Goal: Obtain resource: Download file/media

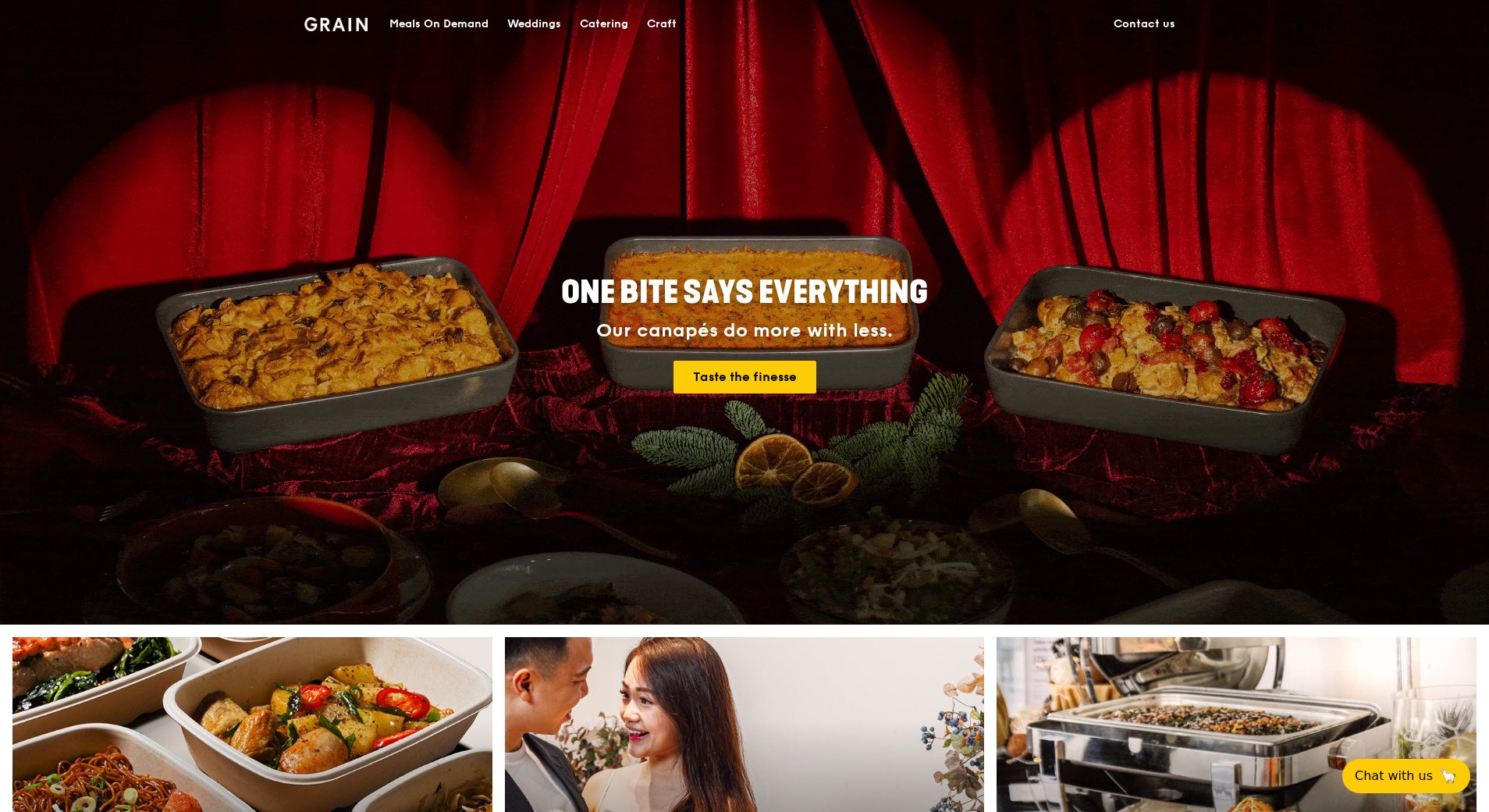
drag, startPoint x: 0, startPoint y: 0, endPoint x: 613, endPoint y: 23, distance: 613.4
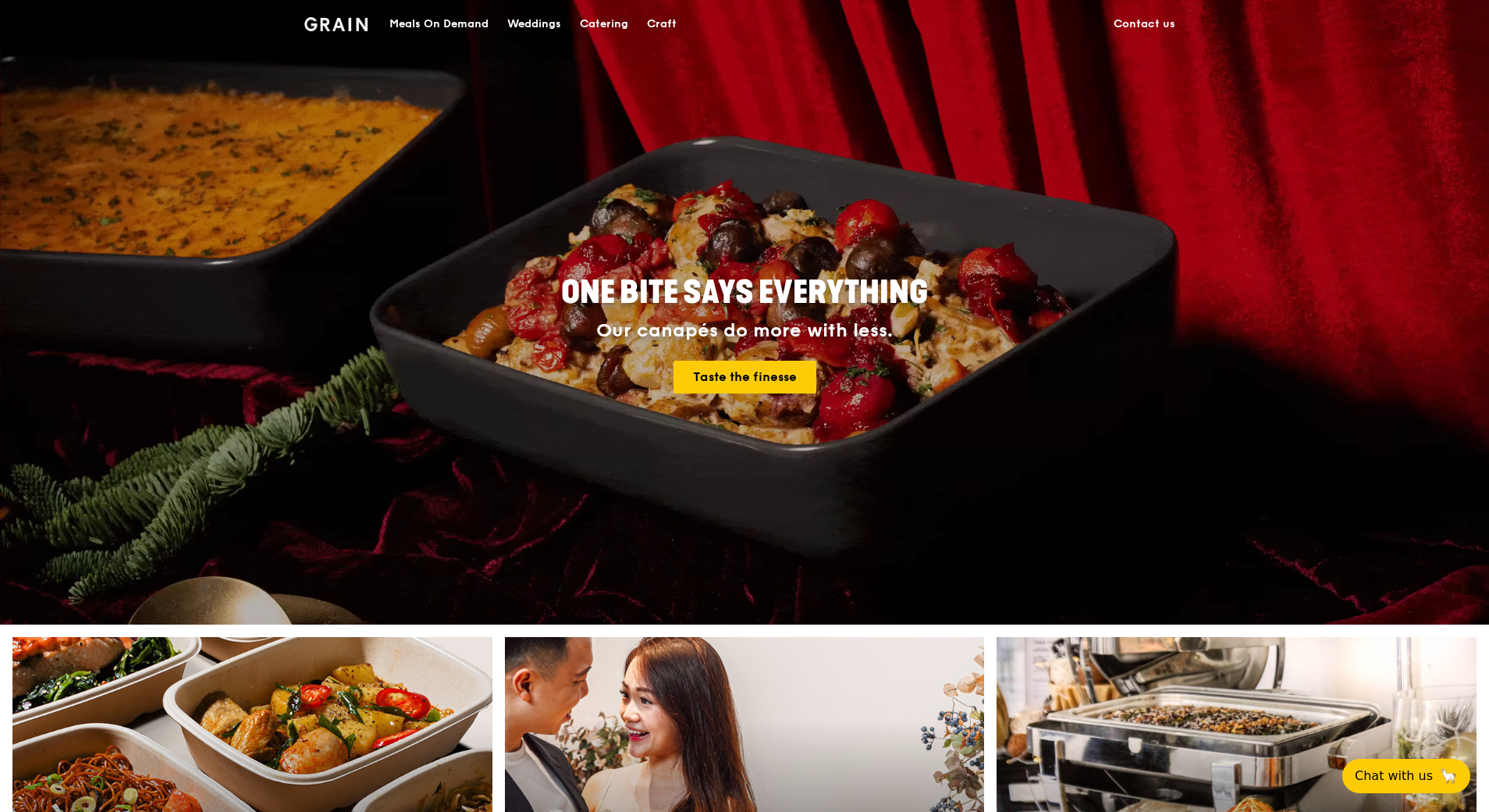
click at [613, 23] on div "Catering" at bounding box center [604, 24] width 49 height 47
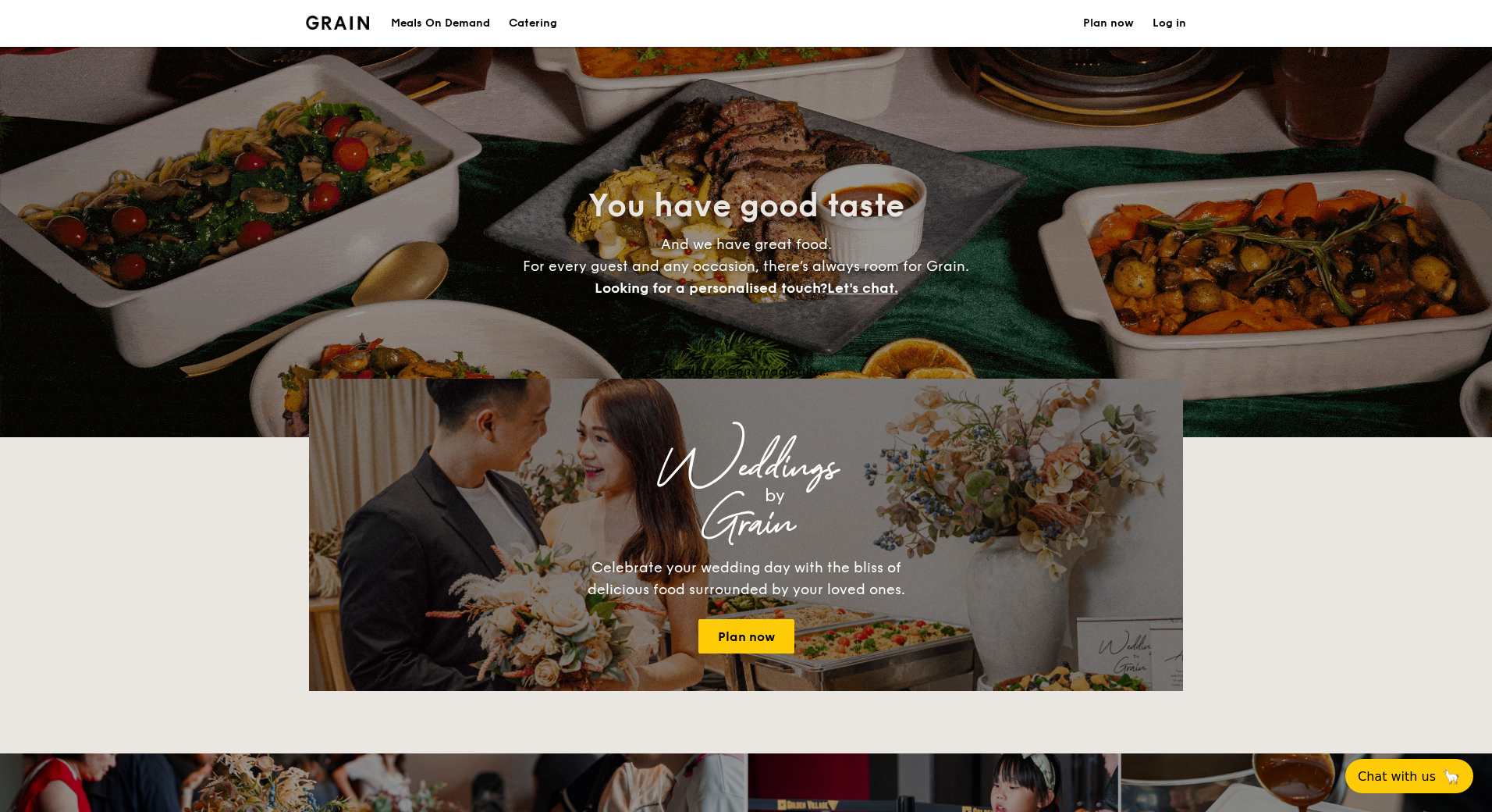
select select
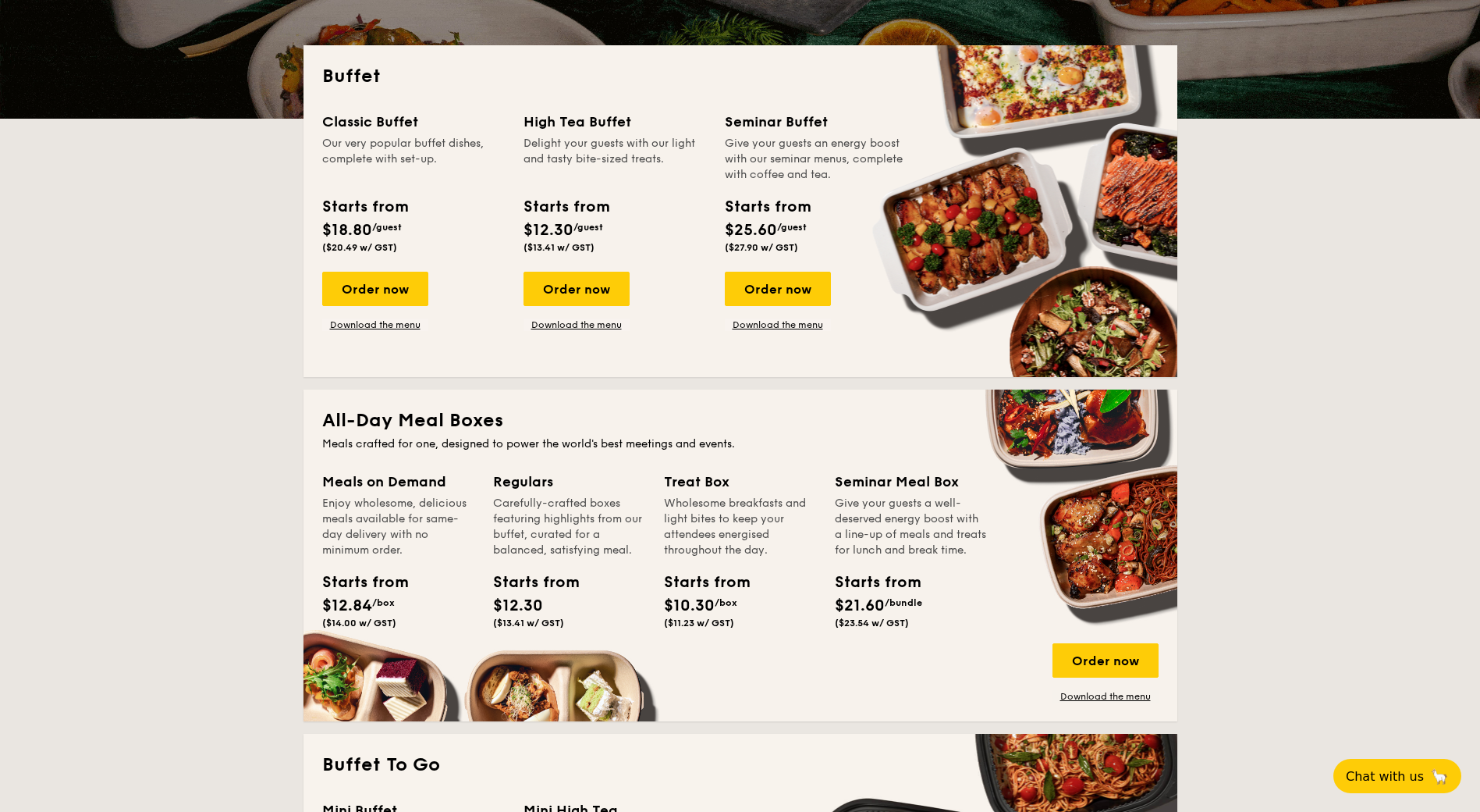
scroll to position [546, 0]
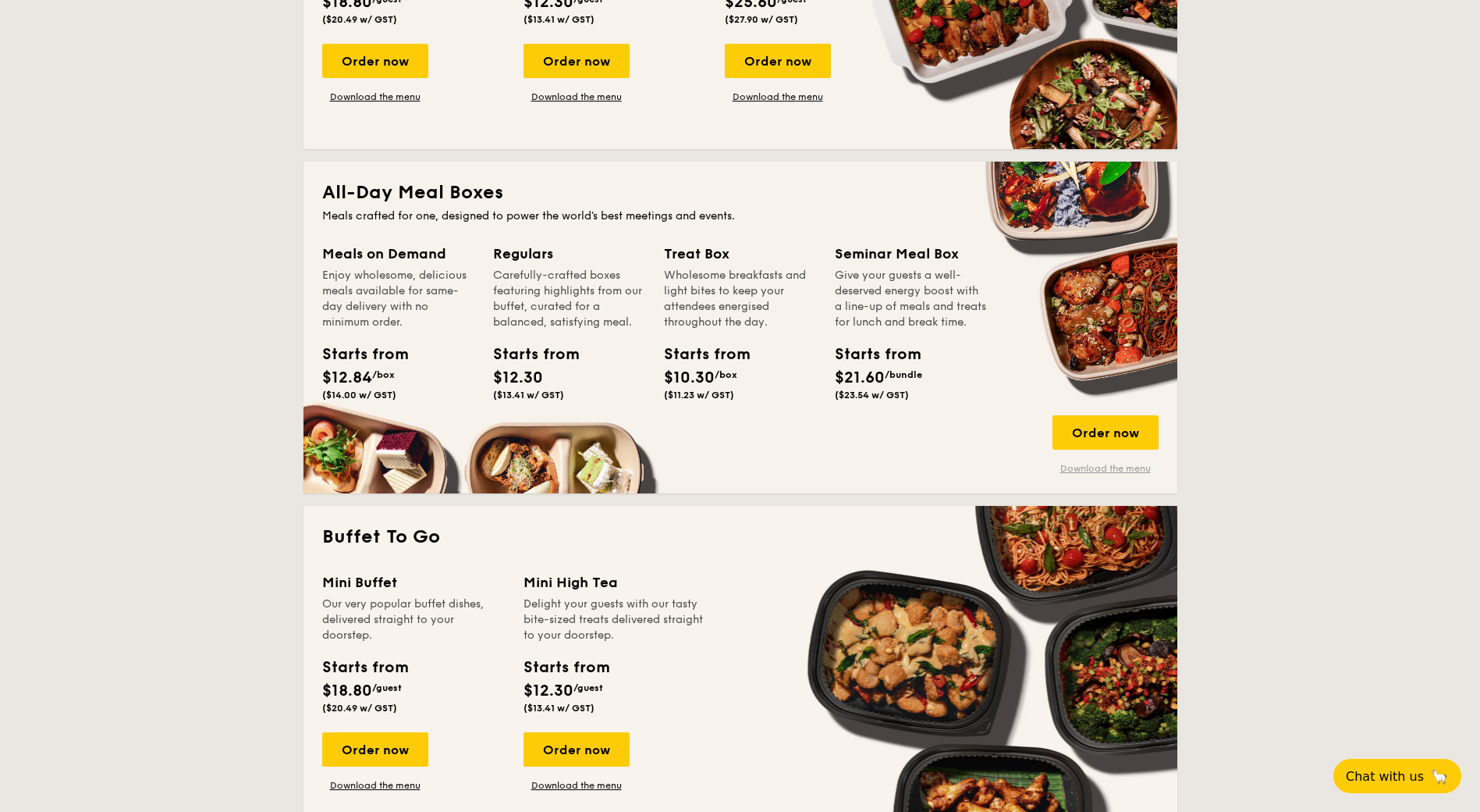
click at [1130, 468] on link "Download the menu" at bounding box center [1105, 468] width 106 height 13
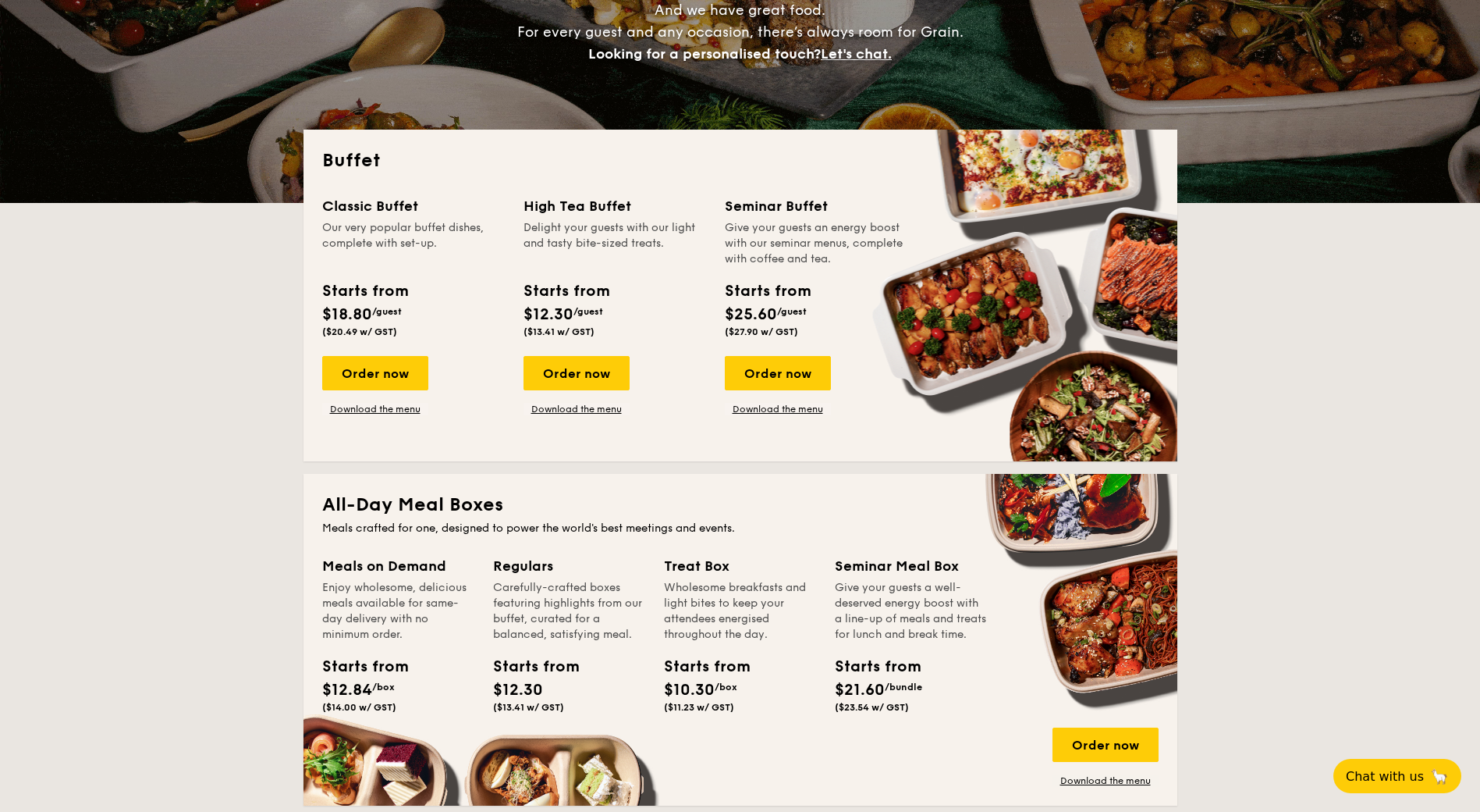
scroll to position [0, 0]
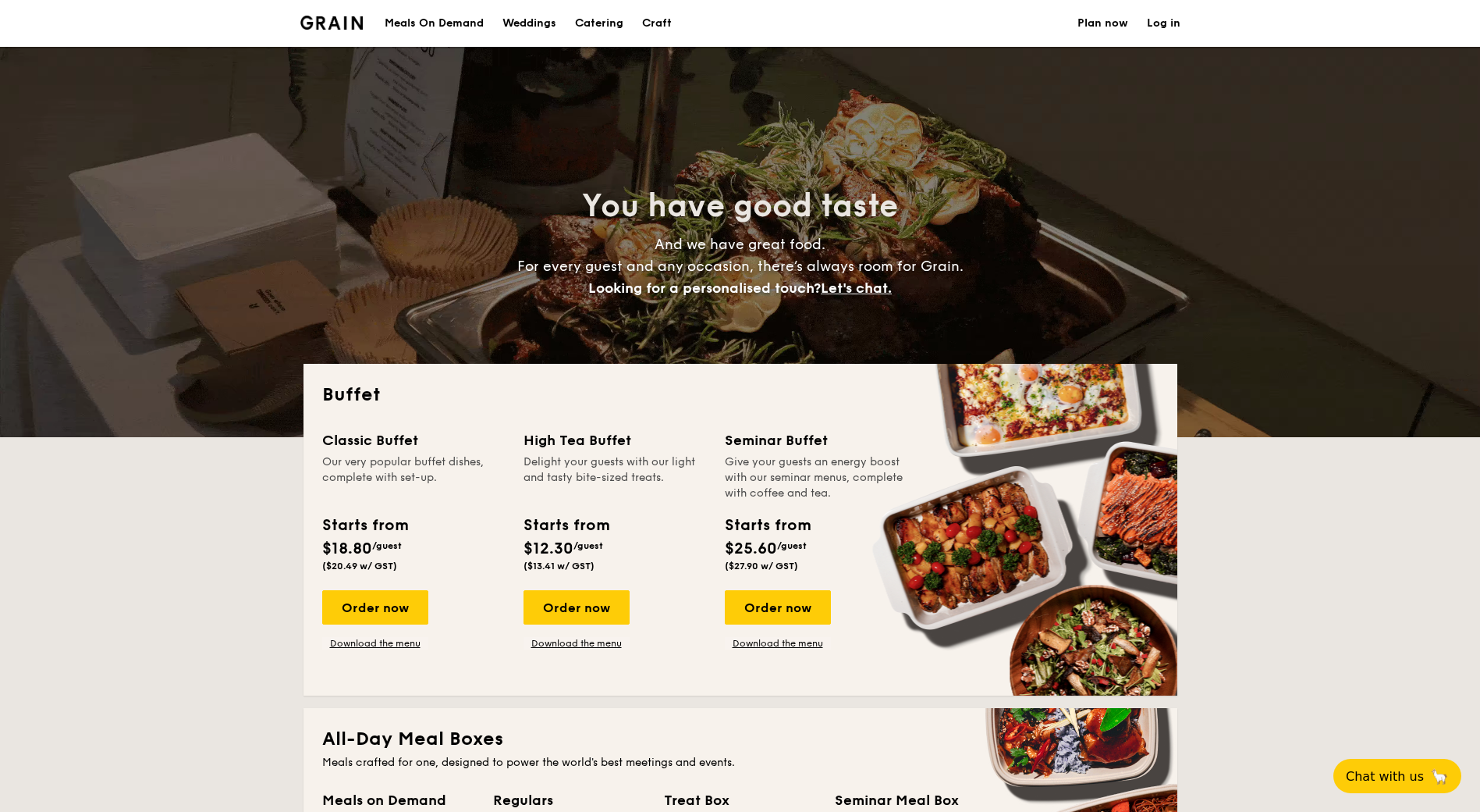
click at [404, 17] on div "Meals On Demand" at bounding box center [435, 23] width 99 height 47
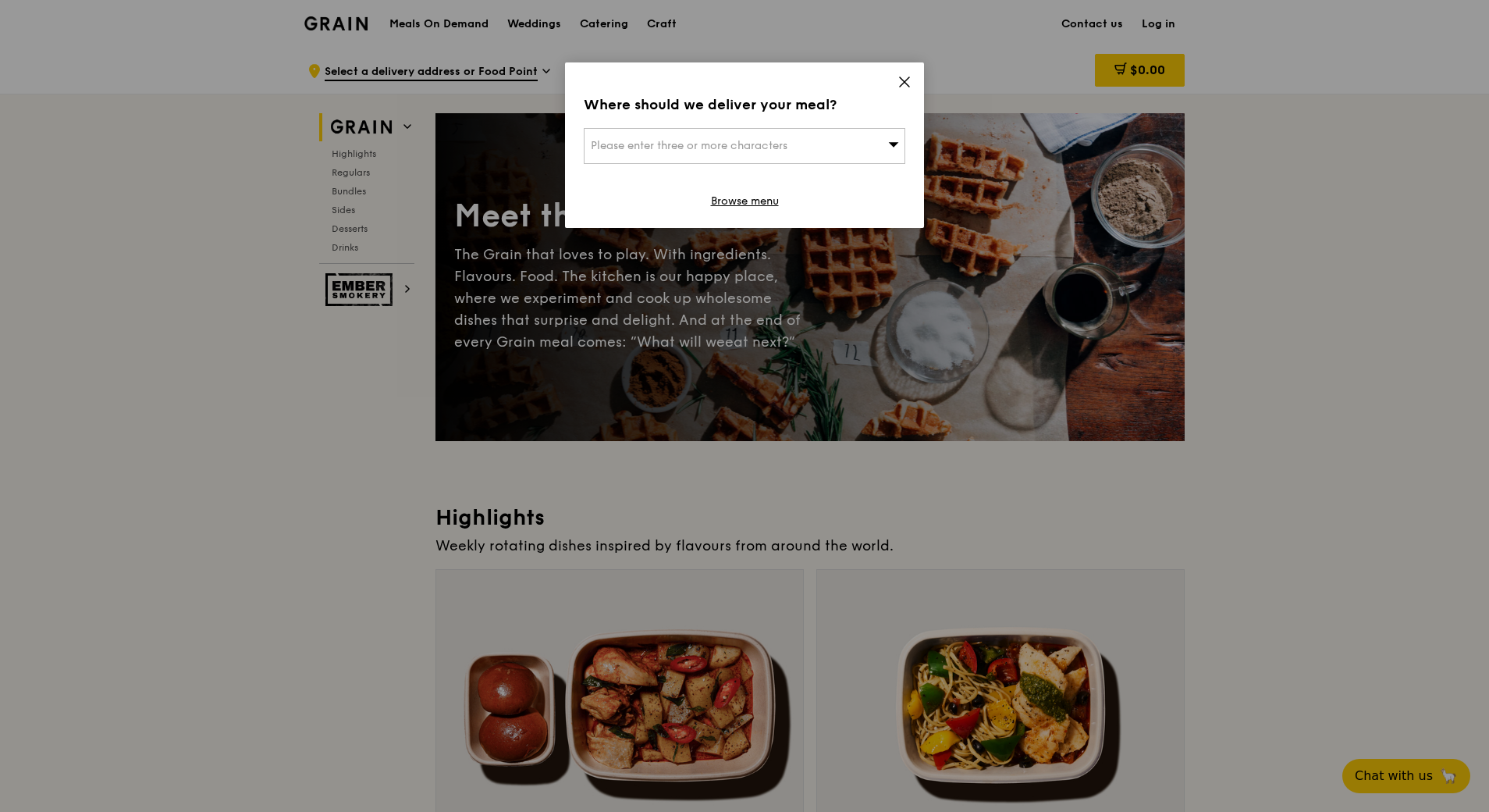
click at [899, 82] on icon at bounding box center [904, 81] width 14 height 14
